Goal: Task Accomplishment & Management: Use online tool/utility

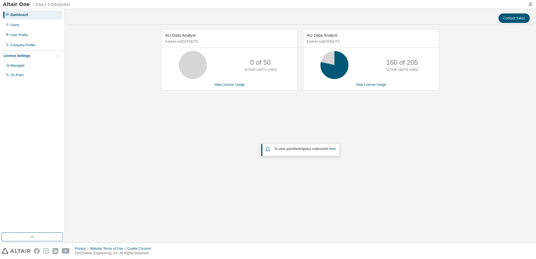
click at [21, 30] on div "Dashboard Users User Profile Company Profile License Settings Managed On Prem" at bounding box center [32, 45] width 63 height 70
click at [19, 26] on div "Users" at bounding box center [32, 24] width 60 height 9
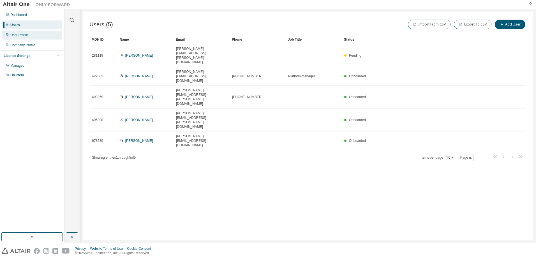
click at [19, 36] on div "User Profile" at bounding box center [19, 35] width 18 height 4
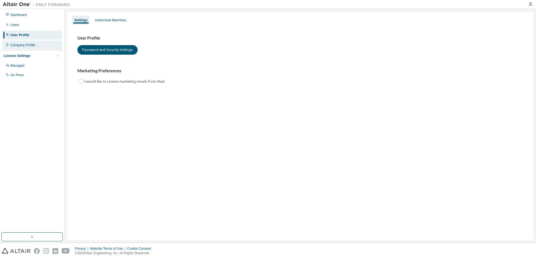
click at [25, 45] on div "Company Profile" at bounding box center [22, 45] width 25 height 4
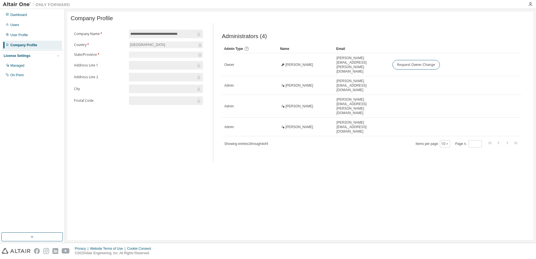
click at [26, 56] on div "License Settings" at bounding box center [17, 56] width 27 height 4
click at [23, 55] on div "License Settings" at bounding box center [17, 56] width 27 height 4
click at [28, 68] on div "Managed" at bounding box center [32, 65] width 60 height 9
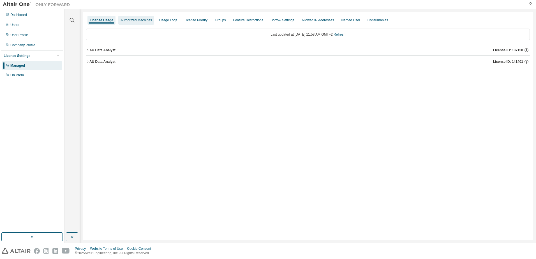
click at [142, 20] on div "Authorized Machines" at bounding box center [136, 20] width 31 height 4
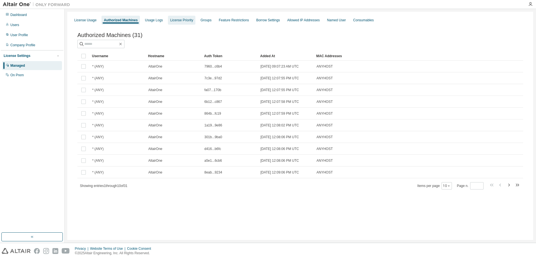
click at [177, 21] on div "License Priority" at bounding box center [181, 20] width 23 height 4
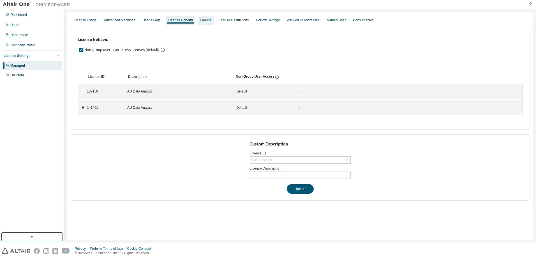
click at [204, 20] on div "Groups" at bounding box center [206, 20] width 11 height 4
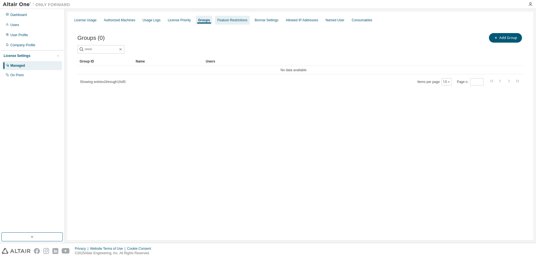
click at [235, 21] on div "Feature Restrictions" at bounding box center [232, 20] width 30 height 4
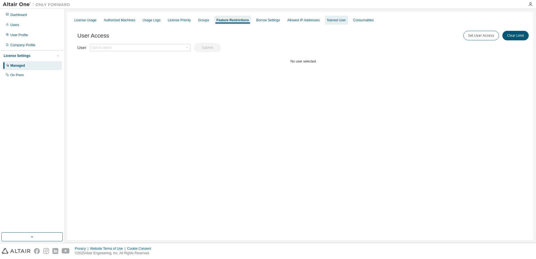
click at [333, 22] on div "Named User" at bounding box center [336, 20] width 23 height 9
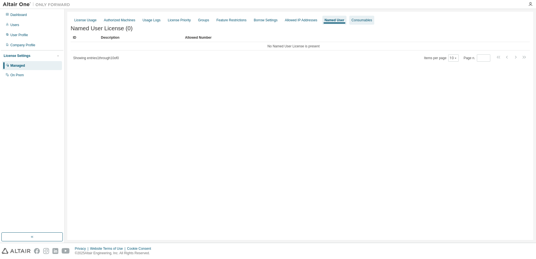
click at [356, 23] on div "Consumables" at bounding box center [361, 20] width 25 height 9
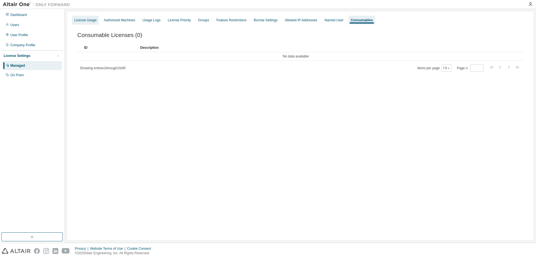
click at [84, 21] on div "License Usage" at bounding box center [85, 20] width 22 height 4
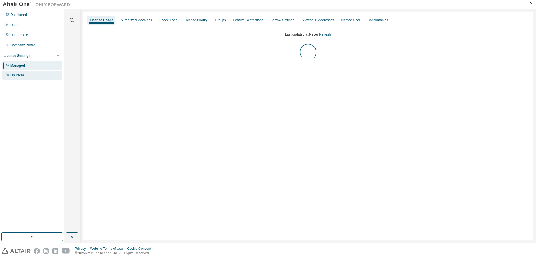
click at [9, 73] on div "On Prem" at bounding box center [32, 75] width 60 height 9
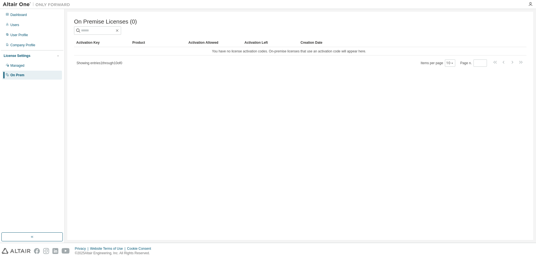
click at [213, 93] on div "On Premise Licenses (0) Clear Load Save Save As Field Operator Value Select fil…" at bounding box center [300, 126] width 466 height 228
click at [115, 33] on input "text" at bounding box center [98, 31] width 34 height 6
click at [194, 86] on div "On Premise Licenses (0) Clear Load Save Save As Field Operator Value Select fil…" at bounding box center [300, 126] width 466 height 228
click at [354, 163] on div "On Premise Licenses (0) Clear Load Save Save As Field Operator Value Select fil…" at bounding box center [300, 126] width 466 height 228
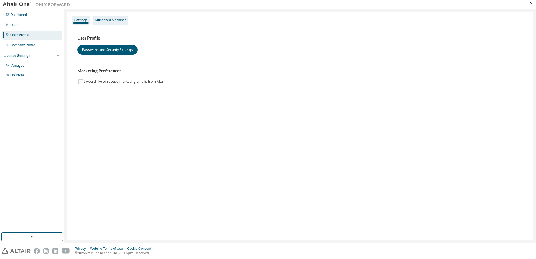
click at [118, 19] on div "Authorized Machines" at bounding box center [110, 20] width 31 height 4
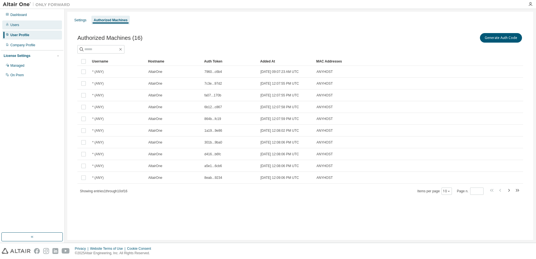
click at [15, 25] on div "Users" at bounding box center [14, 25] width 9 height 4
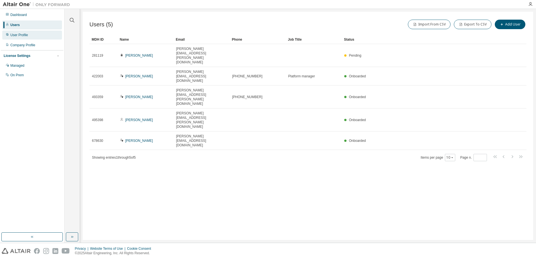
click at [29, 36] on div "User Profile" at bounding box center [32, 35] width 60 height 9
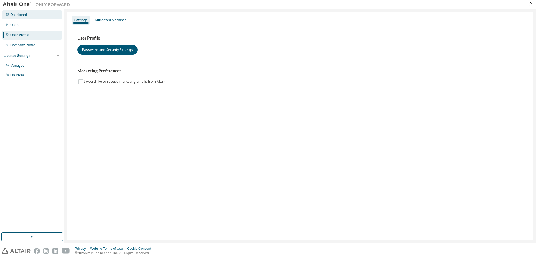
click at [11, 12] on div "Dashboard" at bounding box center [32, 14] width 60 height 9
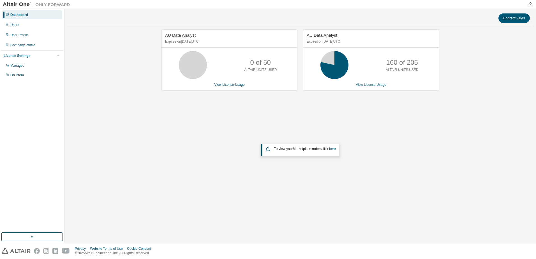
click at [363, 84] on link "View License Usage" at bounding box center [371, 85] width 31 height 4
click at [475, 141] on div "AU Data Analyst Expires on February 14, 2026 UTC 0 of 50 ALTAIR UNITS USED View…" at bounding box center [300, 113] width 466 height 169
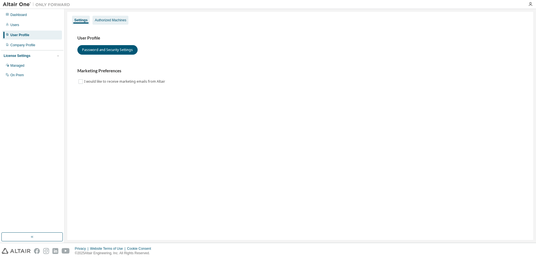
click at [112, 18] on div "Authorized Machines" at bounding box center [110, 20] width 31 height 4
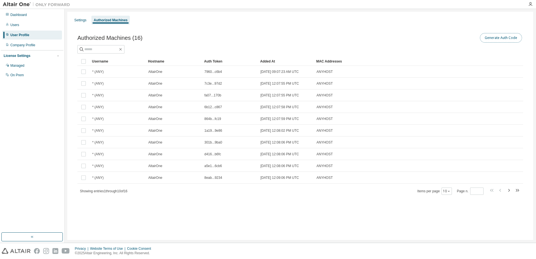
click at [496, 36] on button "Generate Auth Code" at bounding box center [501, 38] width 42 height 10
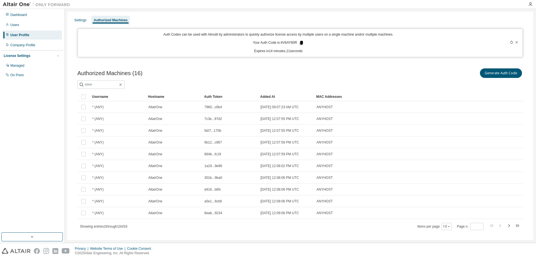
click at [300, 43] on icon at bounding box center [301, 43] width 3 height 4
